Goal: Task Accomplishment & Management: Manage account settings

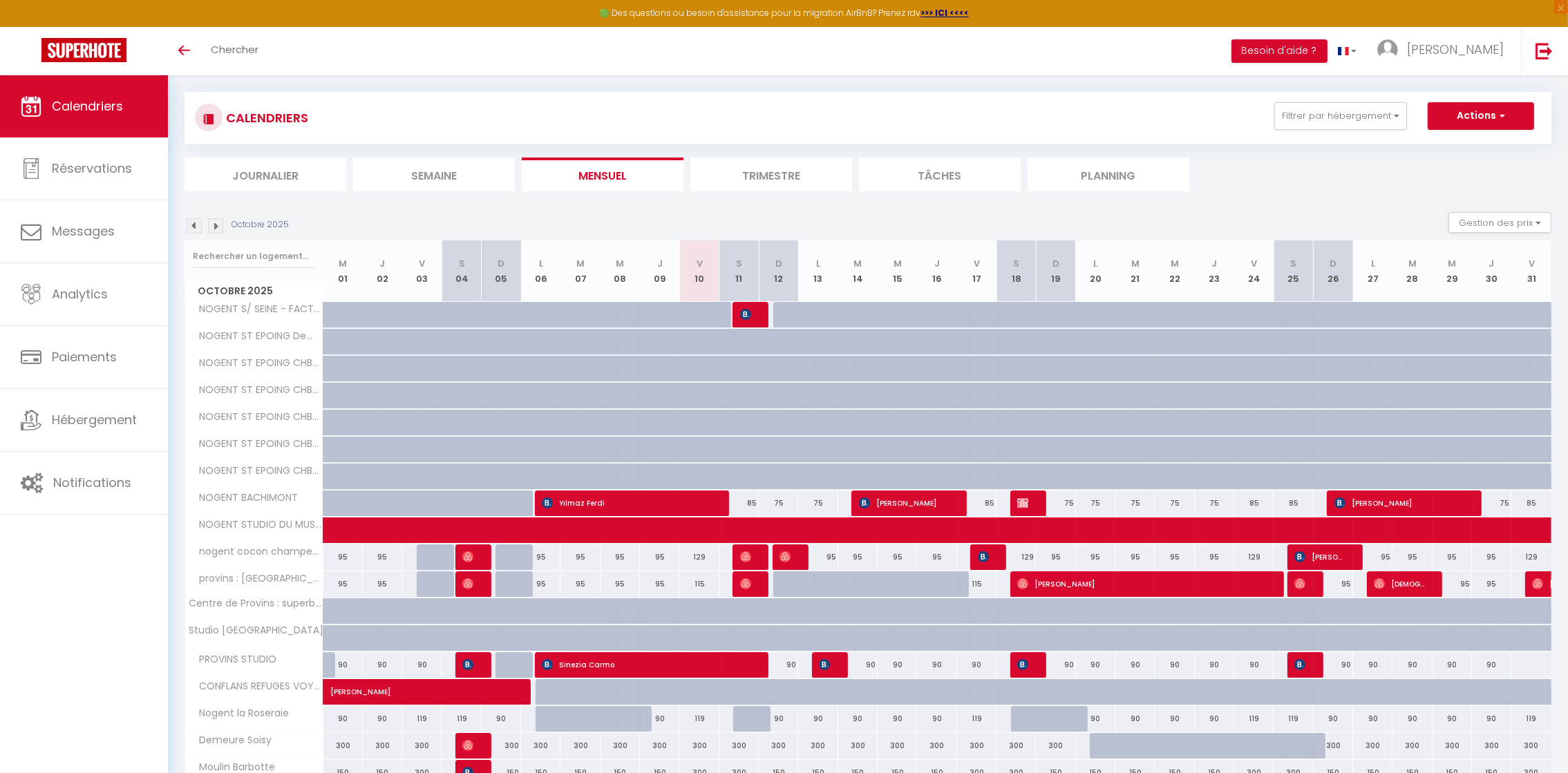
scroll to position [12, 0]
click at [214, 231] on img at bounding box center [215, 226] width 16 height 16
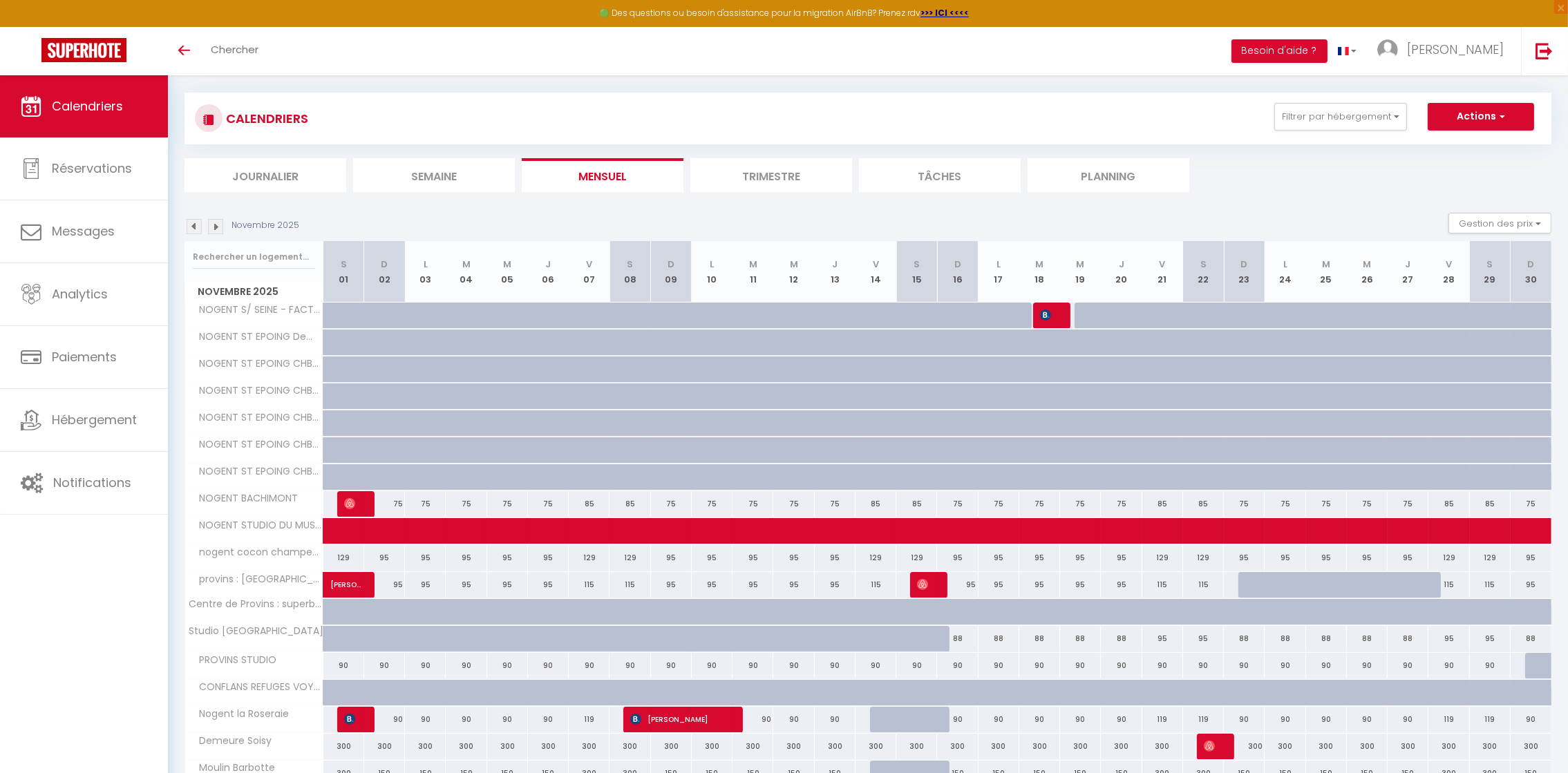
click at [963, 639] on div "88" at bounding box center [958, 638] width 41 height 25
type input "88"
type input "Dim 16 Novembre 2025"
type input "Lun 17 Novembre 2025"
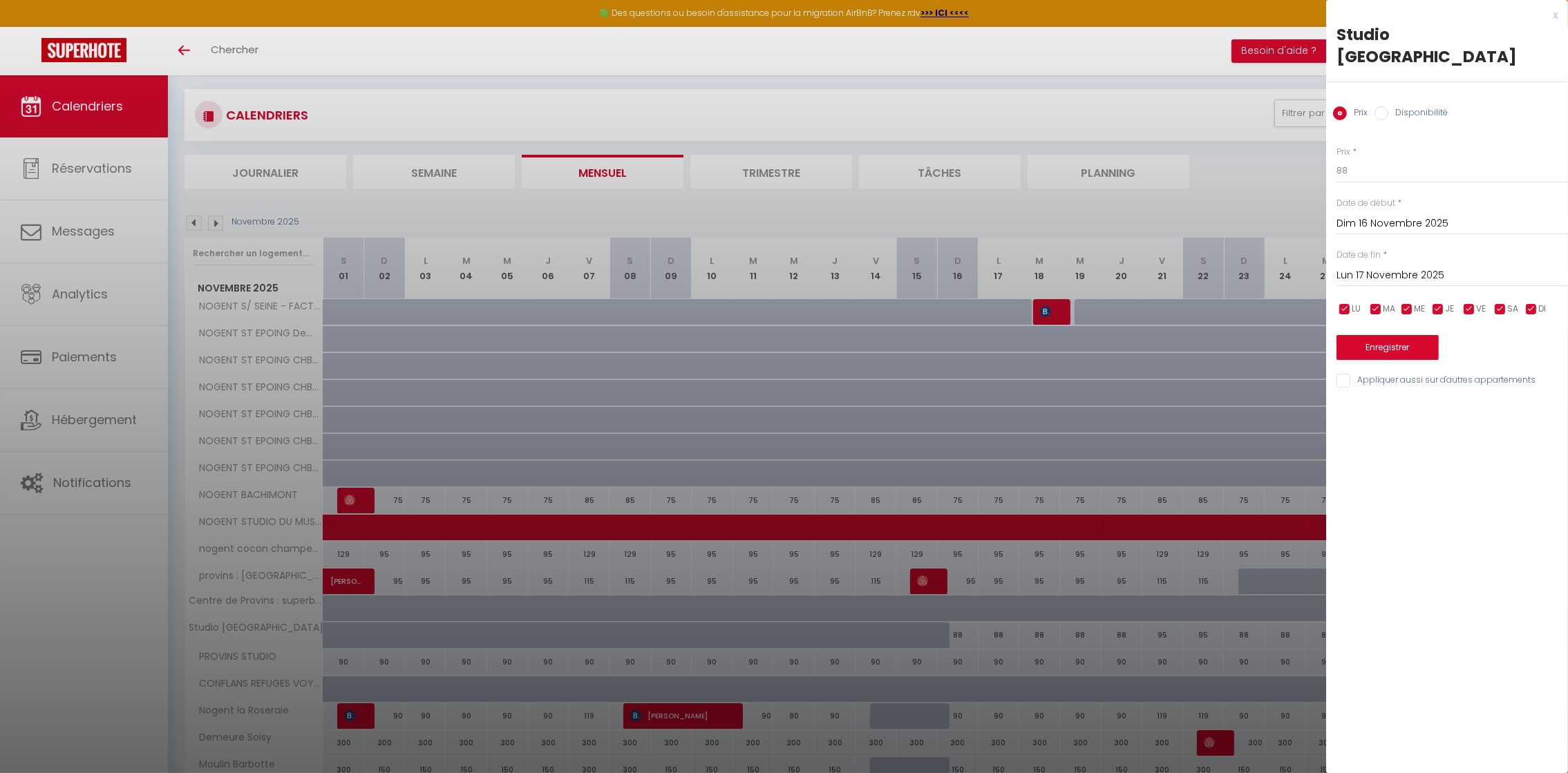
scroll to position [17, 0]
click at [967, 639] on div at bounding box center [784, 386] width 1568 height 773
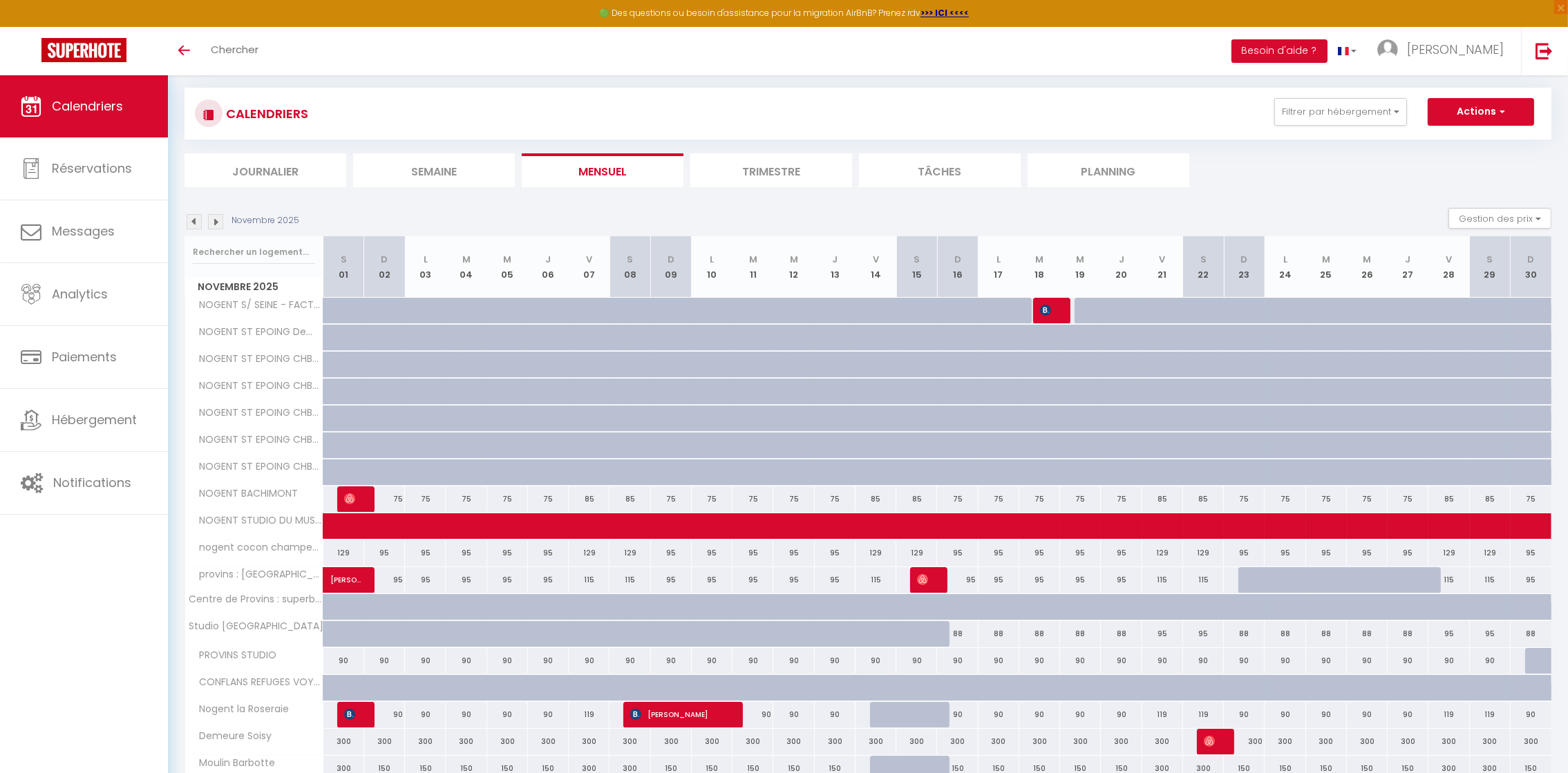
click at [967, 638] on div "88" at bounding box center [958, 633] width 41 height 25
type input "88"
type input "Dim 16 Novembre 2025"
type input "Lun 17 Novembre 2025"
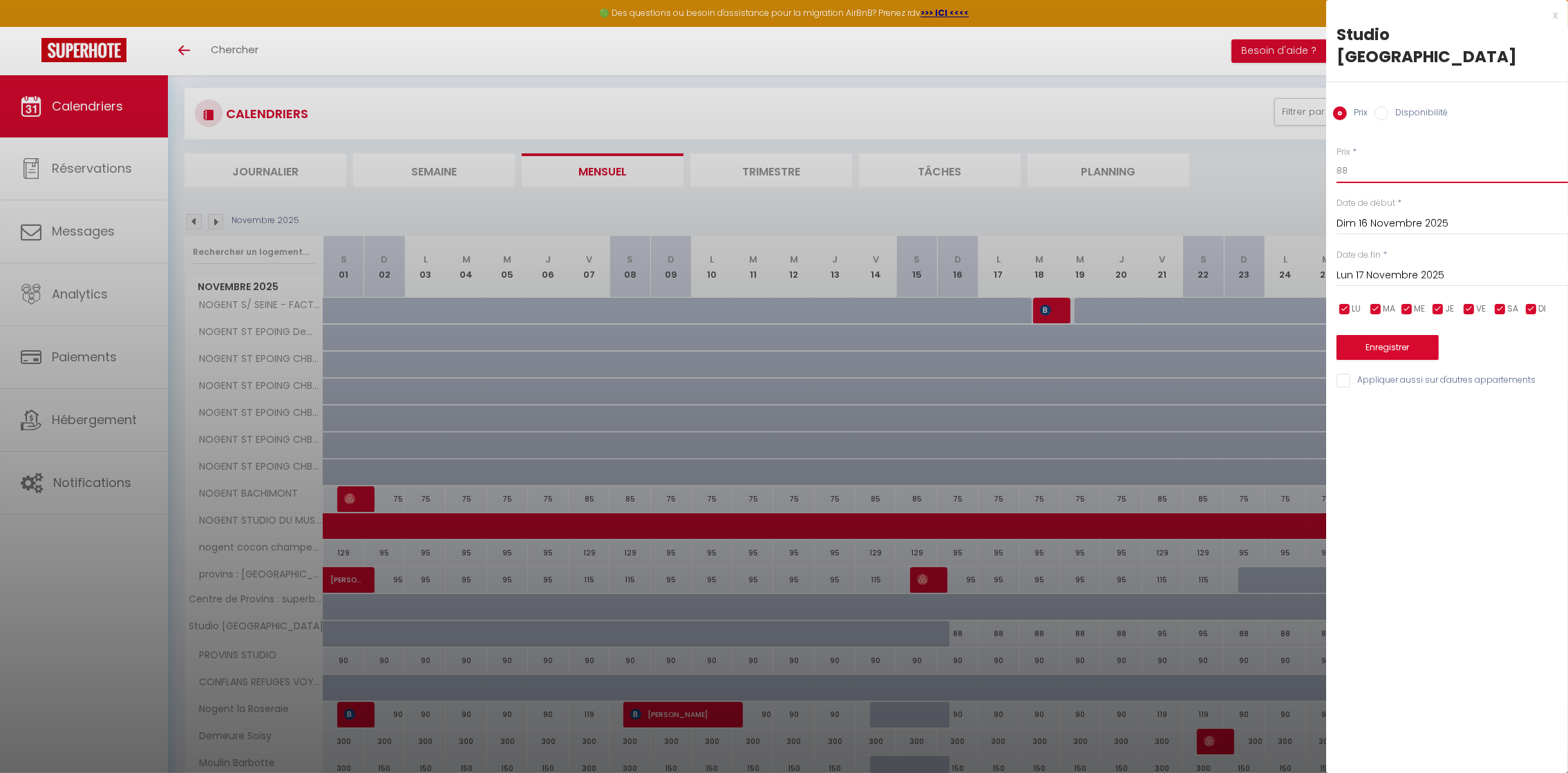
click at [1362, 170] on input "88" at bounding box center [1452, 170] width 232 height 25
type input "8"
type input "90"
click at [1422, 270] on input "Lun 17 Novembre 2025" at bounding box center [1452, 276] width 232 height 18
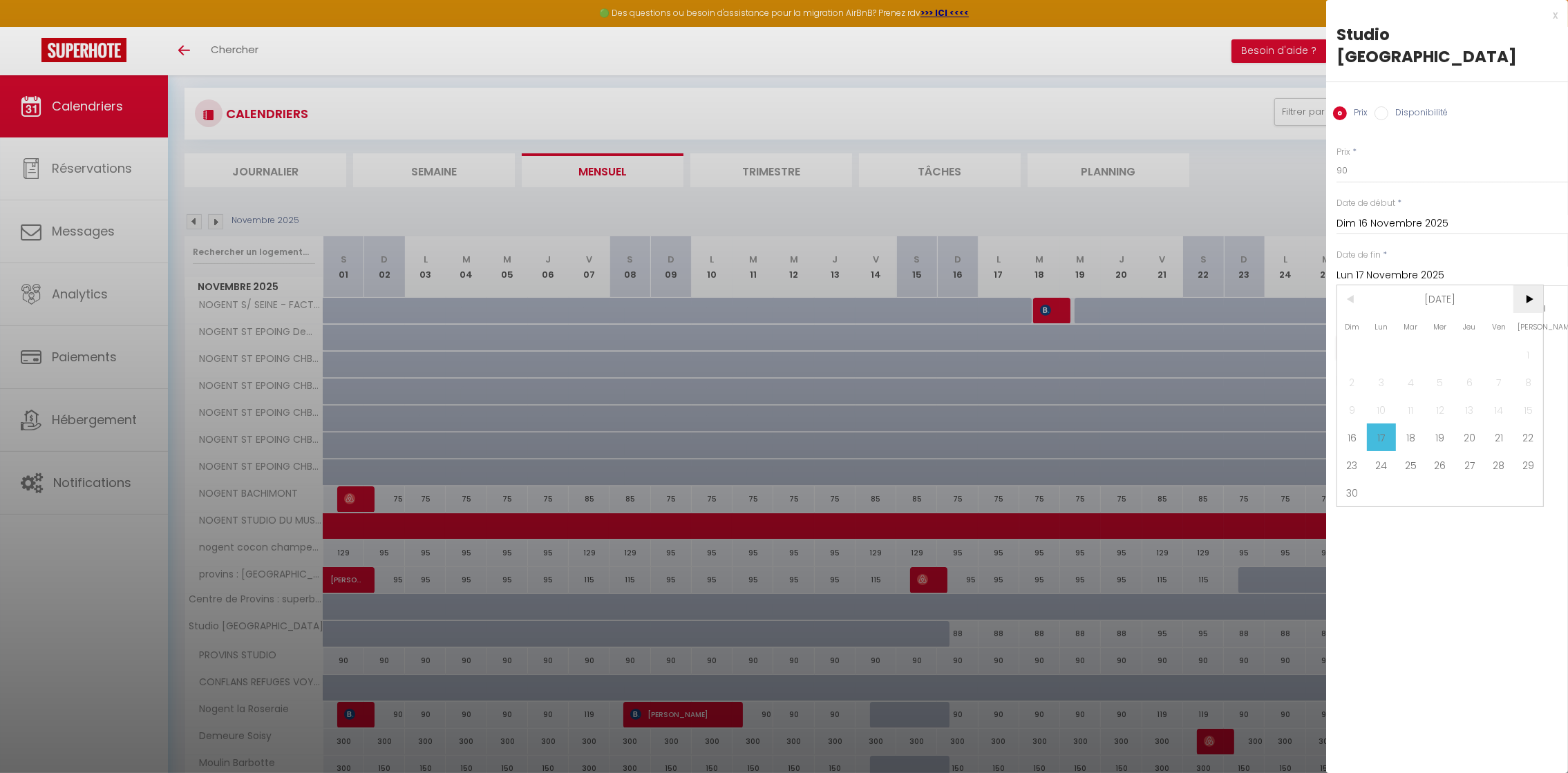
click at [1528, 303] on span ">" at bounding box center [1529, 299] width 29 height 28
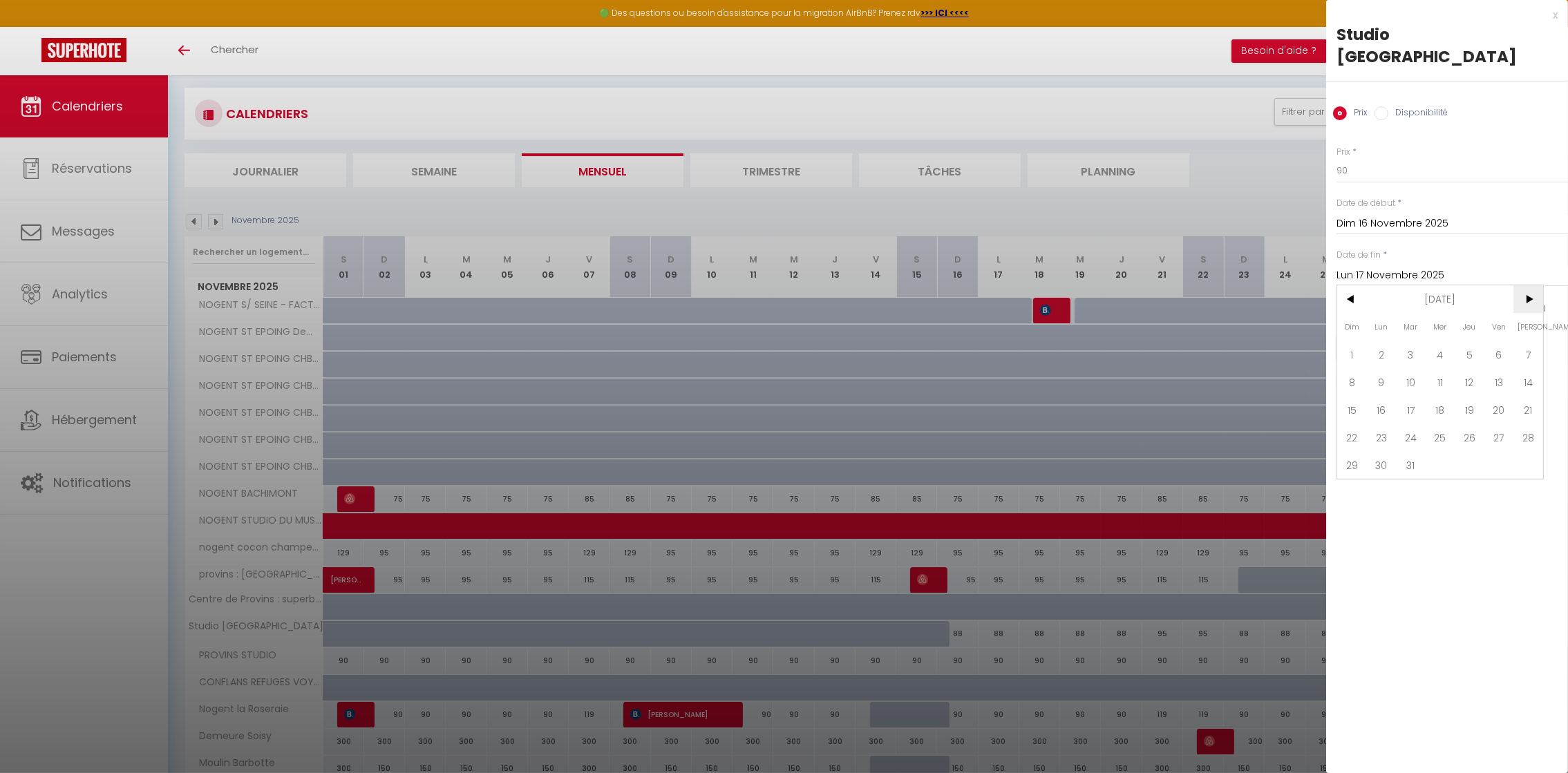
click at [1528, 303] on span ">" at bounding box center [1529, 299] width 29 height 28
click at [1527, 303] on span ">" at bounding box center [1529, 299] width 29 height 28
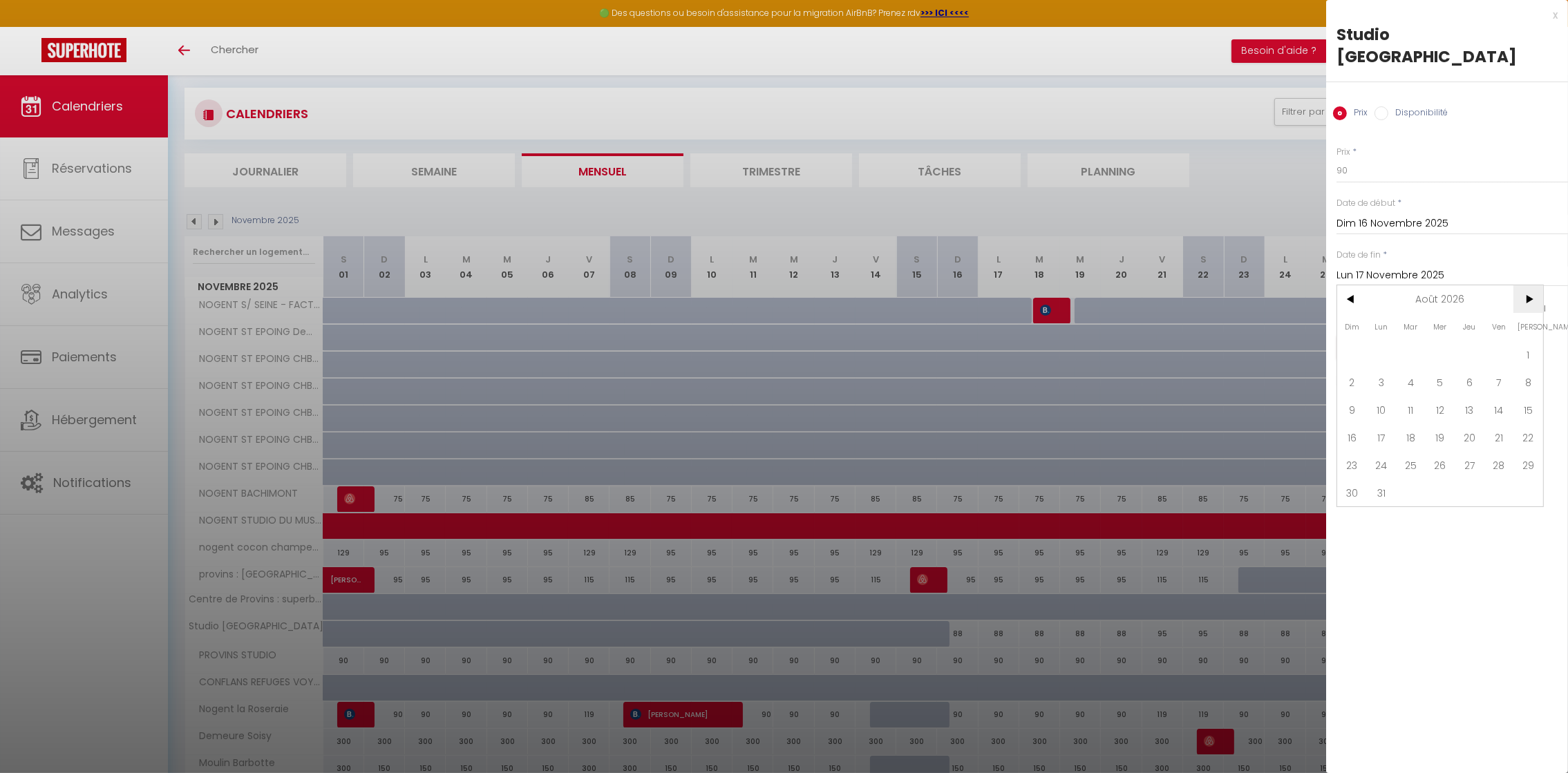
click at [1527, 303] on span ">" at bounding box center [1529, 299] width 29 height 28
click at [1357, 486] on span "31" at bounding box center [1353, 493] width 29 height 28
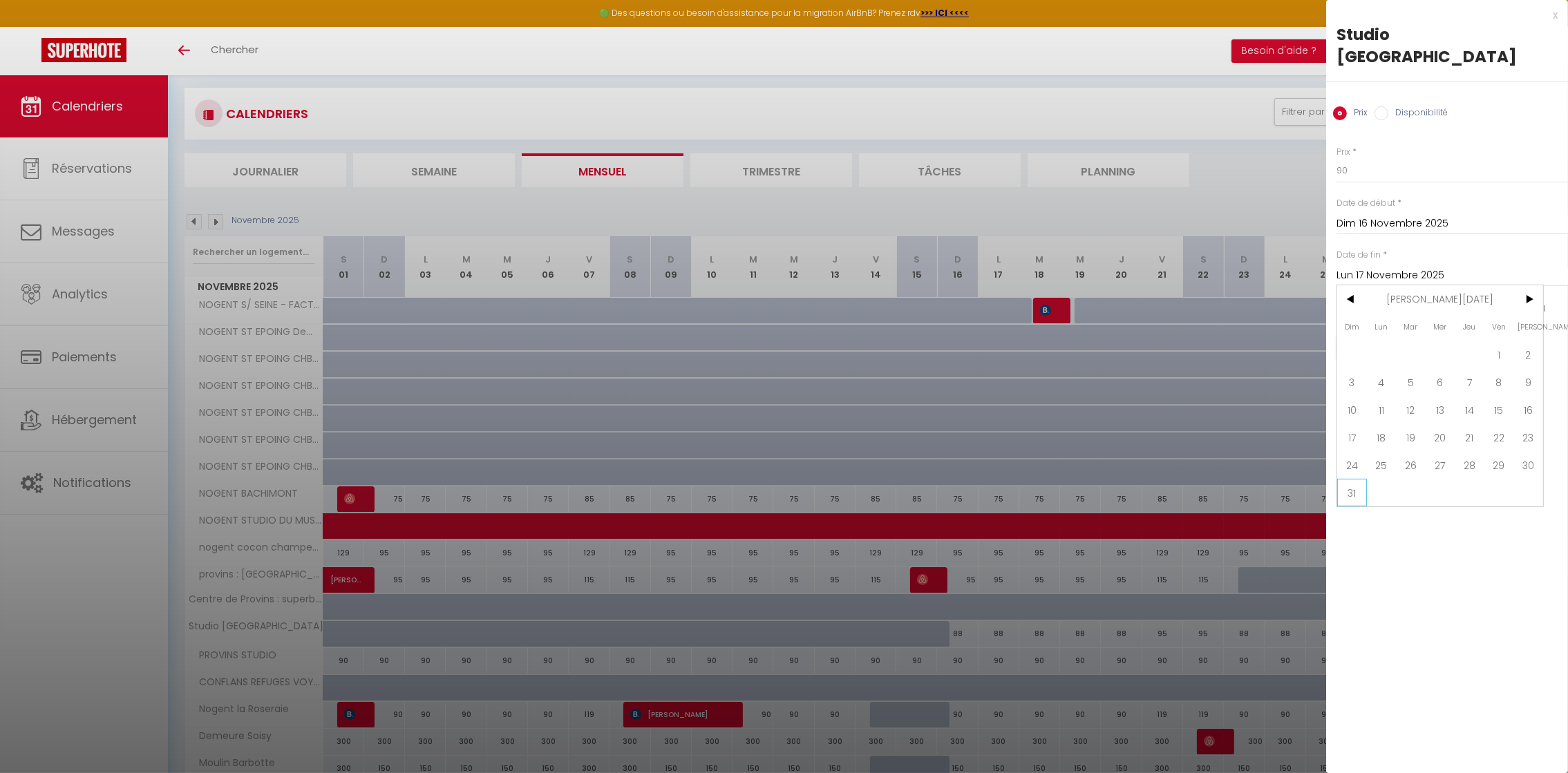
type input "Dim 31 Janvier 2027"
click at [1466, 312] on input "checkbox" at bounding box center [1469, 310] width 14 height 14
checkbox input "false"
click at [1501, 308] on input "checkbox" at bounding box center [1500, 310] width 14 height 14
checkbox input "false"
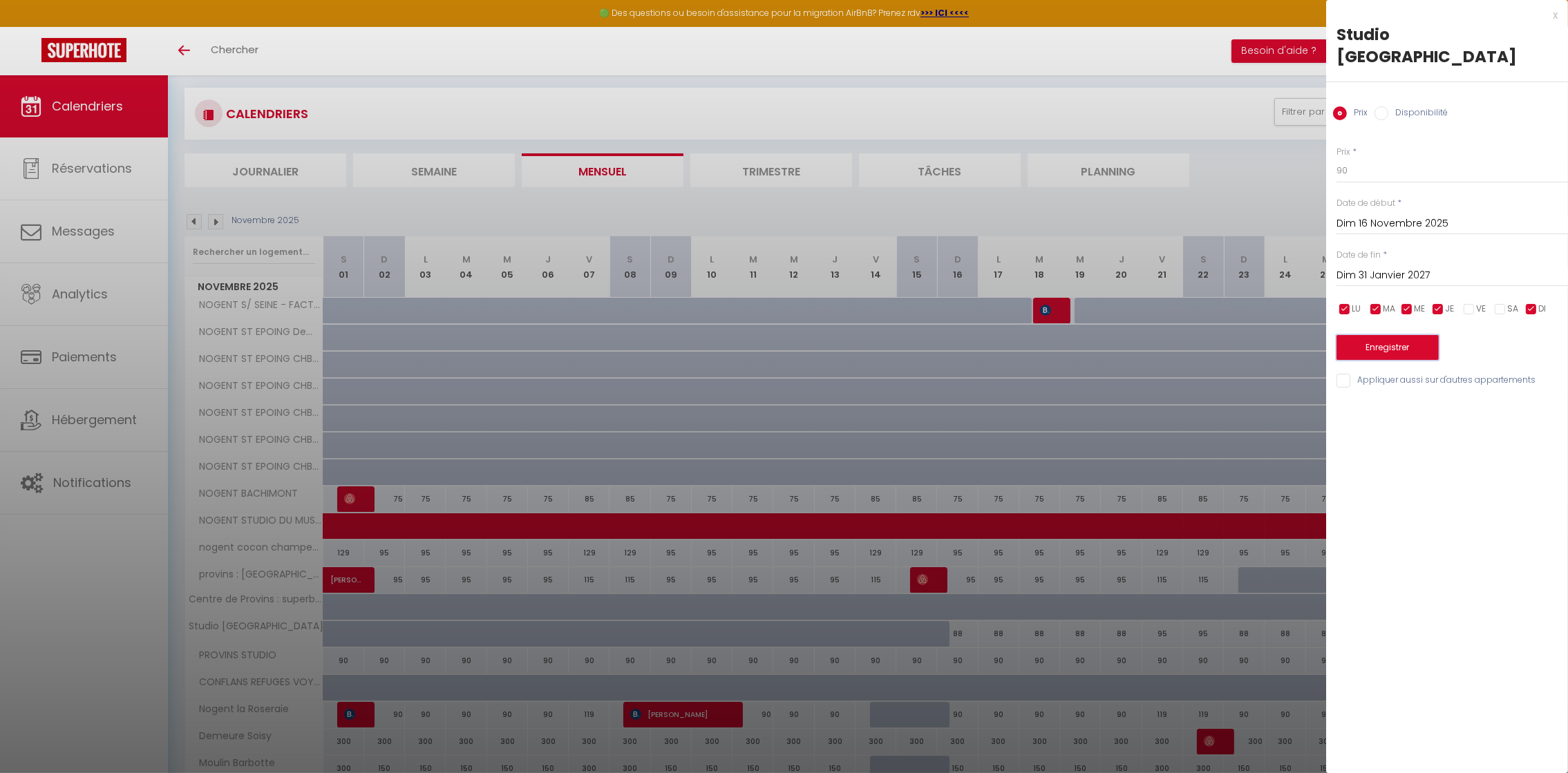
click at [1384, 354] on button "Enregistrer" at bounding box center [1388, 347] width 102 height 25
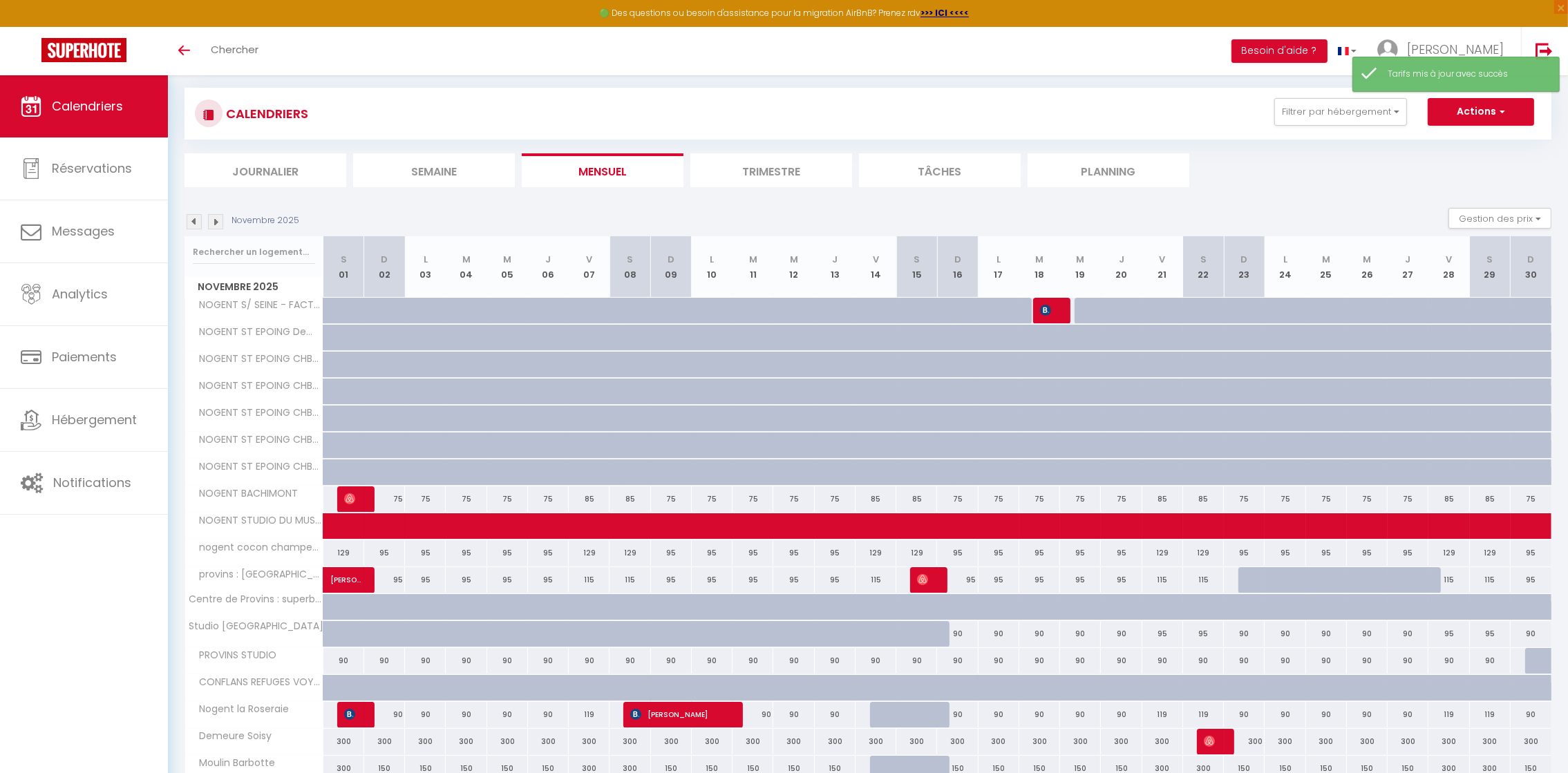
click at [1164, 635] on div "95" at bounding box center [1163, 633] width 41 height 25
type input "95"
type input "Ven 21 Novembre 2025"
type input "[DATE]"
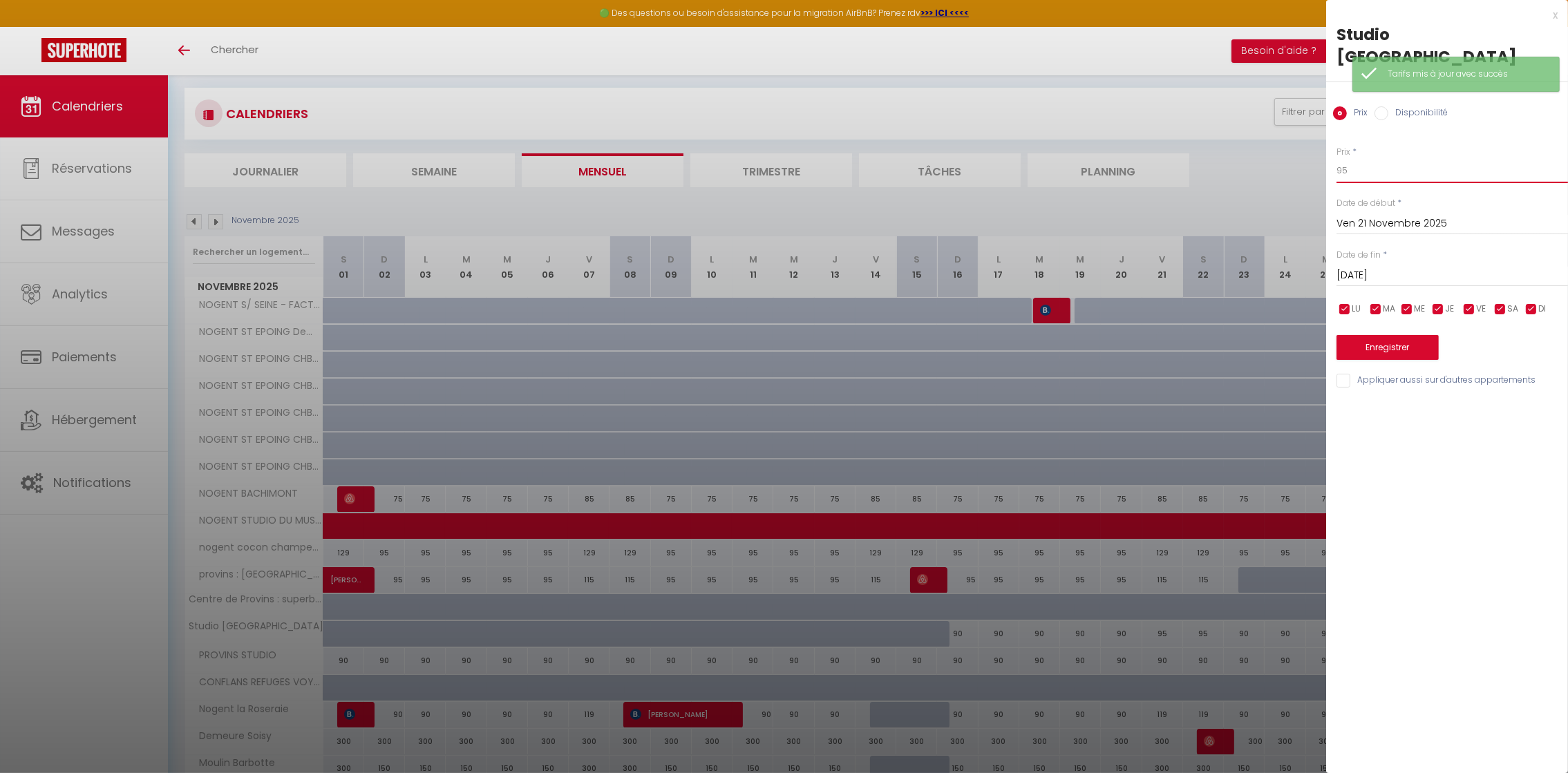
click at [1358, 177] on input "95" at bounding box center [1452, 170] width 232 height 25
type input "9"
type input "110"
click at [1416, 268] on input "[DATE]" at bounding box center [1452, 276] width 232 height 18
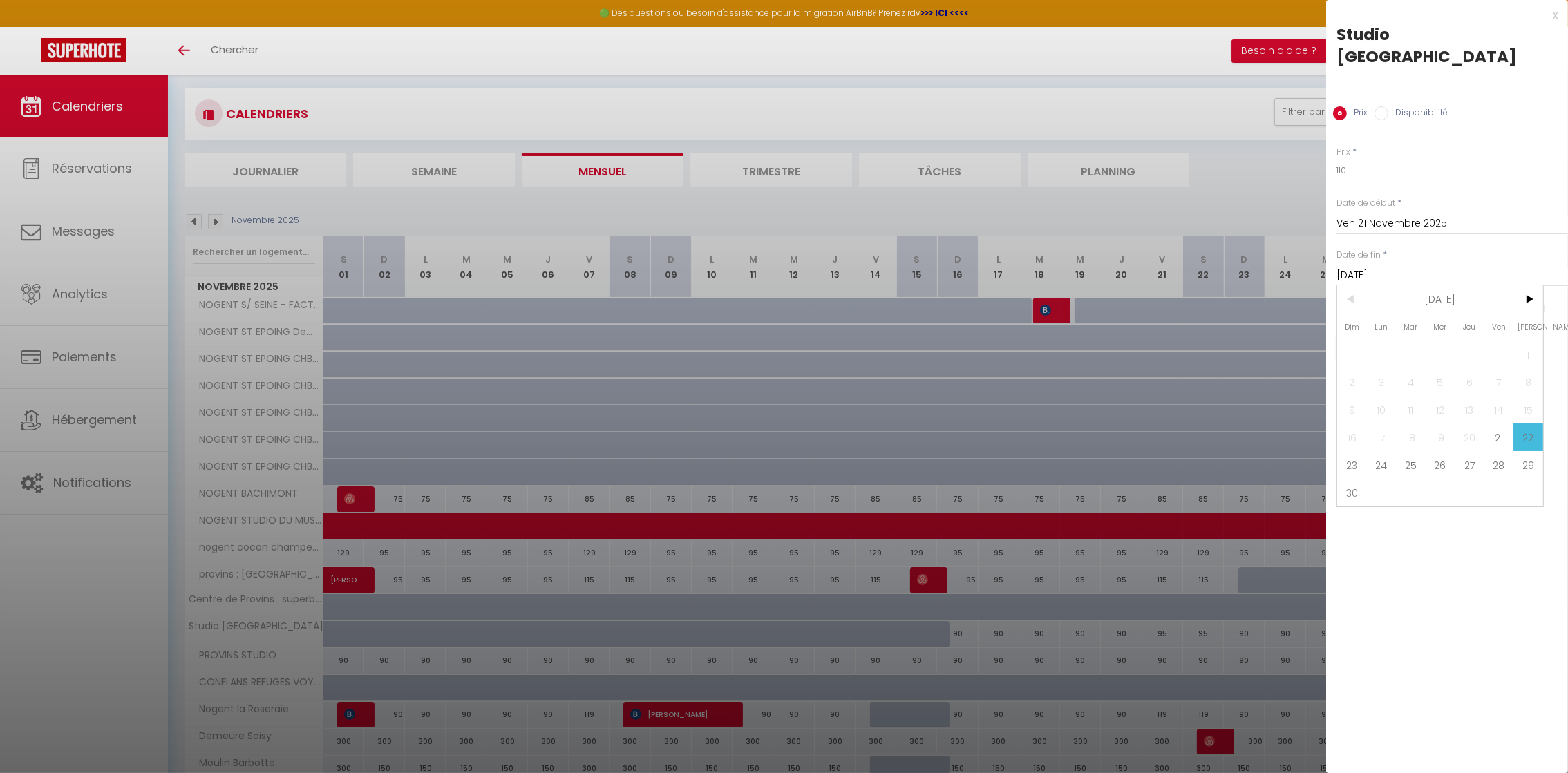
click at [1465, 276] on input "[DATE]" at bounding box center [1452, 276] width 232 height 18
click at [1347, 312] on input "checkbox" at bounding box center [1344, 310] width 14 height 14
checkbox input "false"
click at [1375, 310] on input "checkbox" at bounding box center [1375, 310] width 14 height 14
checkbox input "false"
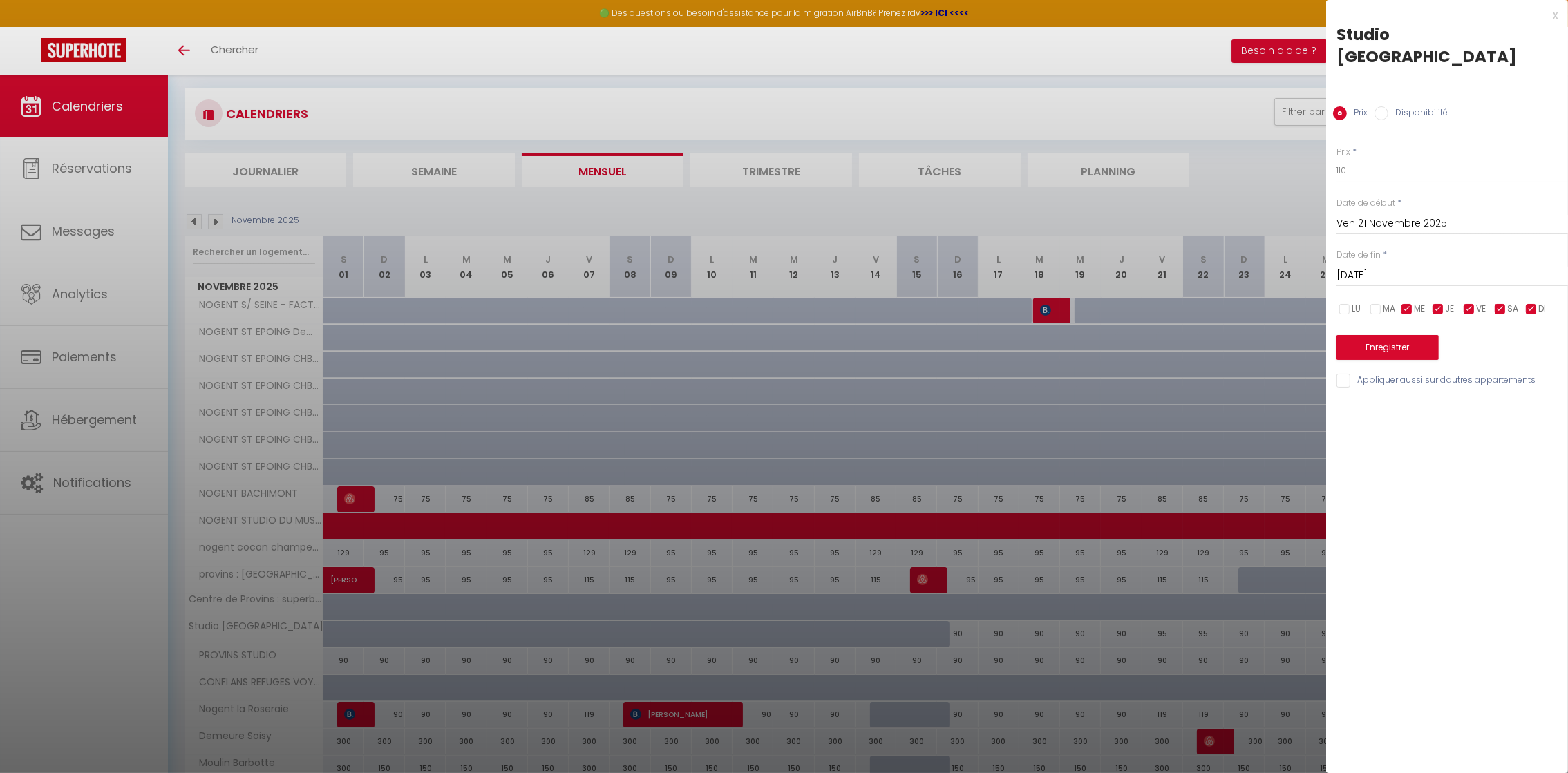
click at [1404, 310] on input "checkbox" at bounding box center [1407, 310] width 14 height 14
checkbox input "false"
click at [1439, 312] on input "checkbox" at bounding box center [1438, 310] width 14 height 14
checkbox input "false"
click at [1531, 311] on input "checkbox" at bounding box center [1531, 310] width 14 height 14
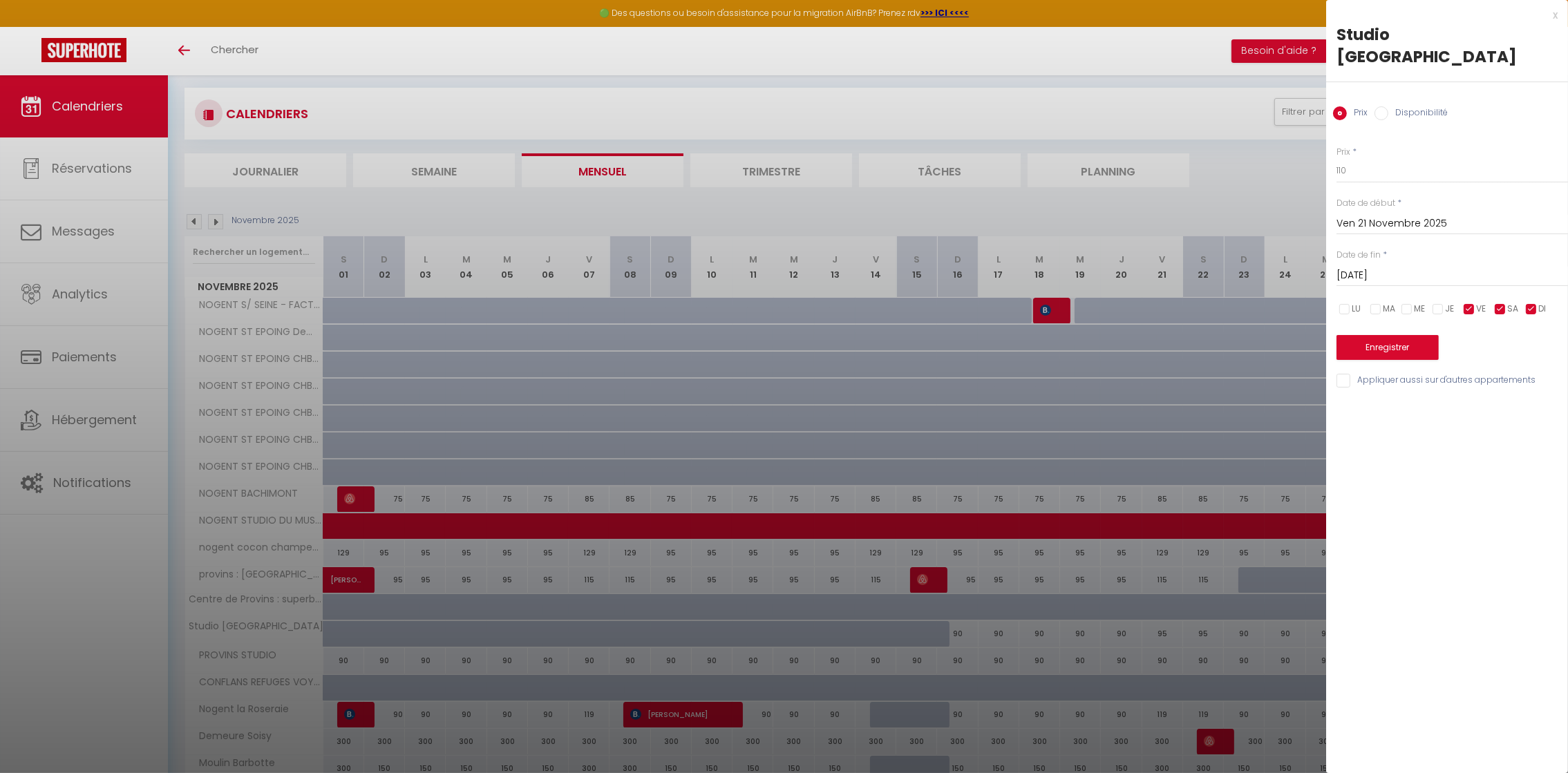
checkbox input "false"
click at [1407, 269] on input "[DATE]" at bounding box center [1452, 276] width 232 height 18
click at [1537, 299] on span ">" at bounding box center [1529, 299] width 29 height 28
click at [1536, 299] on span ">" at bounding box center [1529, 299] width 29 height 28
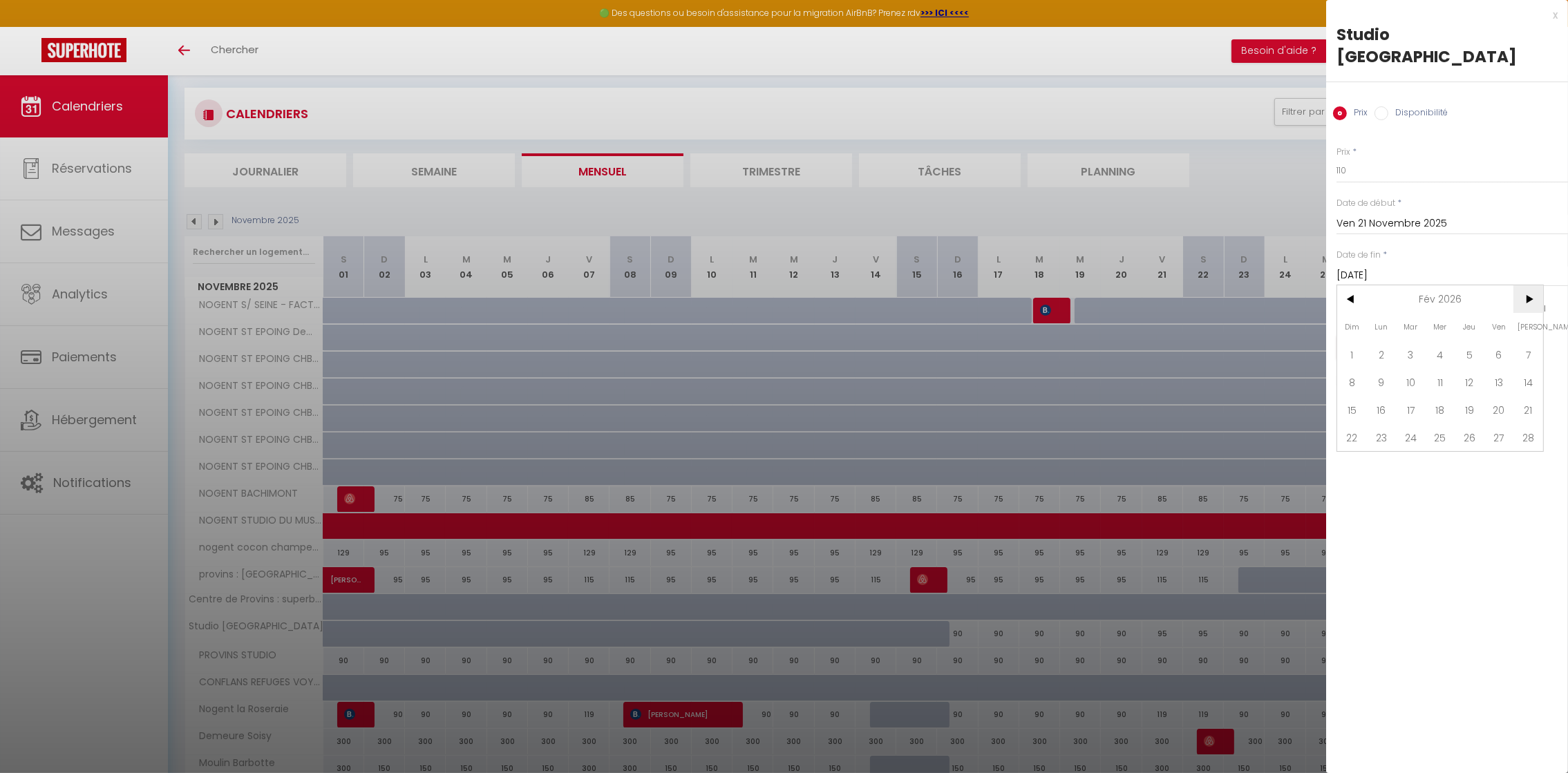
click at [1536, 299] on span ">" at bounding box center [1529, 299] width 29 height 28
click at [1535, 299] on span ">" at bounding box center [1529, 299] width 29 height 28
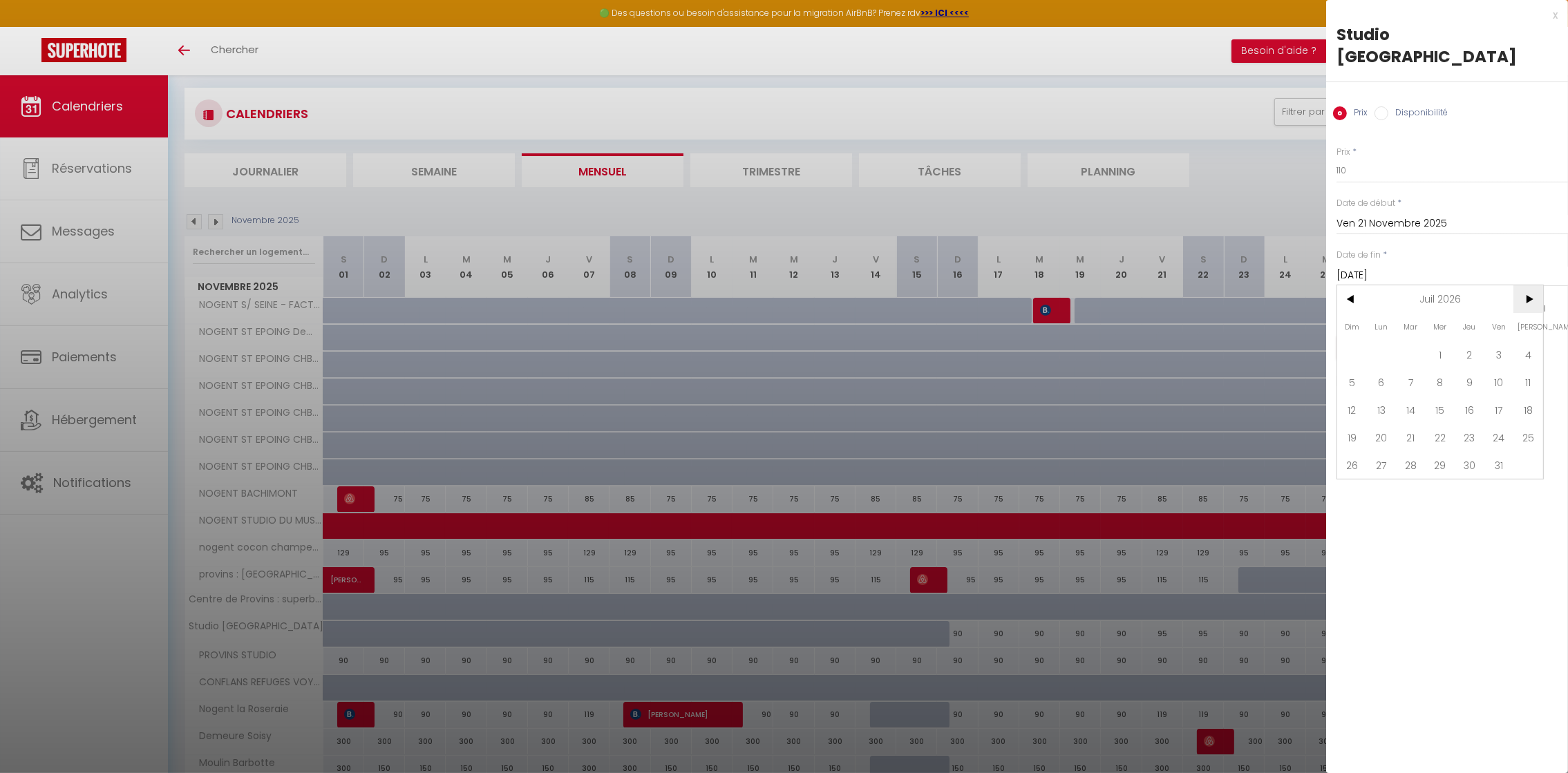
click at [1535, 299] on span ">" at bounding box center [1529, 299] width 29 height 28
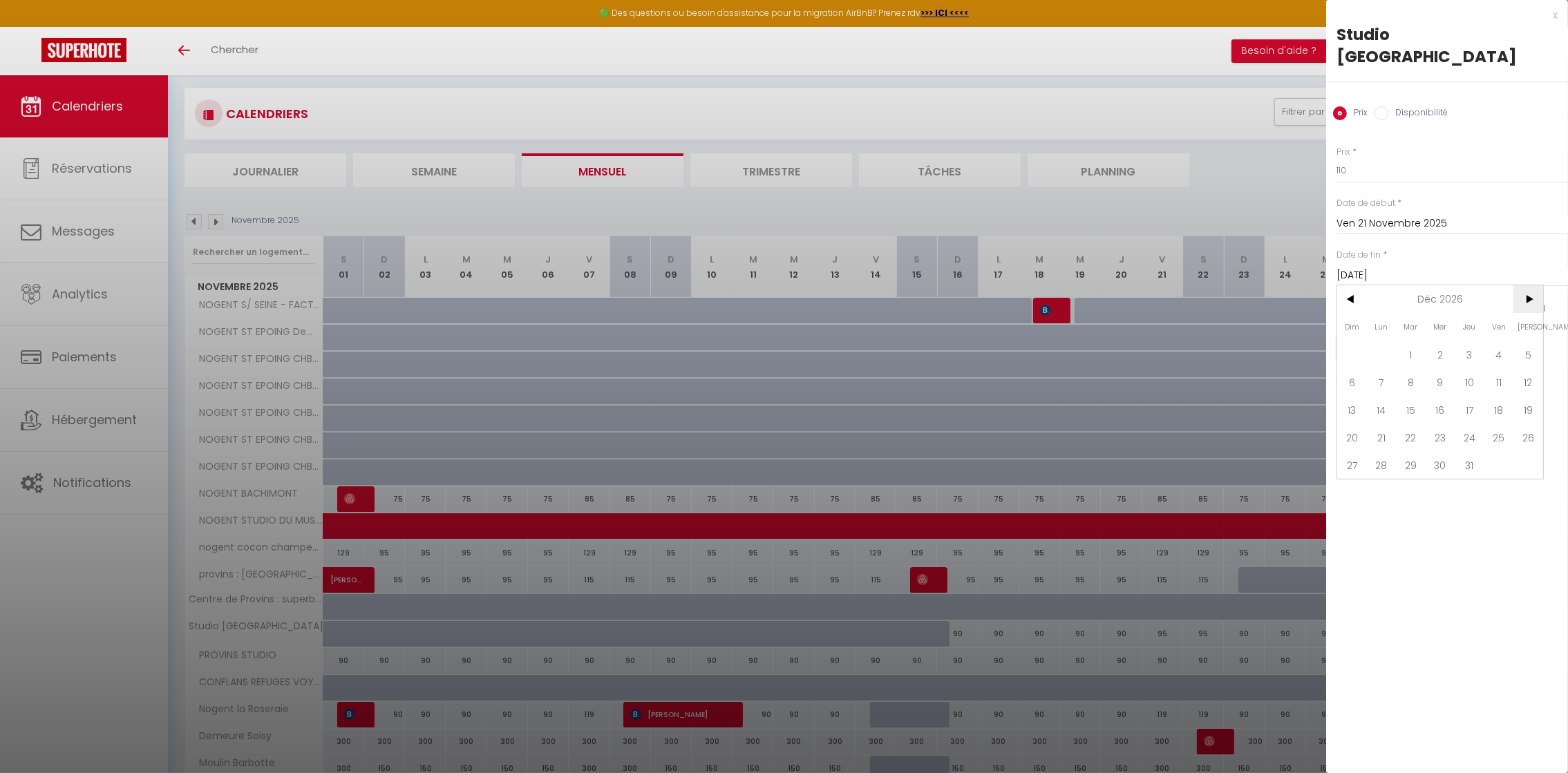
click at [1535, 299] on span ">" at bounding box center [1529, 299] width 29 height 28
click at [1351, 490] on span "31" at bounding box center [1353, 493] width 29 height 28
type input "Dim 31 Janvier 2027"
click at [1392, 356] on button "Enregistrer" at bounding box center [1388, 347] width 102 height 25
